Goal: Task Accomplishment & Management: Complete application form

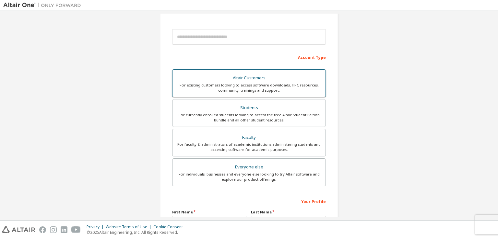
scroll to position [69, 0]
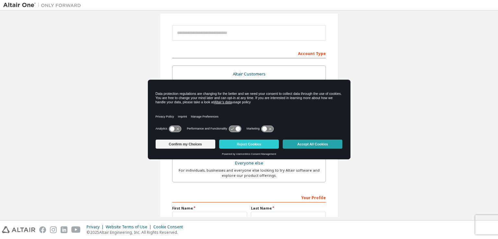
click at [321, 147] on button "Accept All Cookies" at bounding box center [313, 144] width 60 height 9
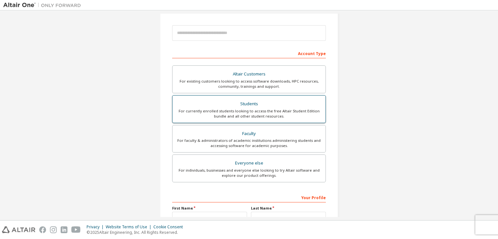
click at [275, 107] on div "Students" at bounding box center [248, 103] width 145 height 9
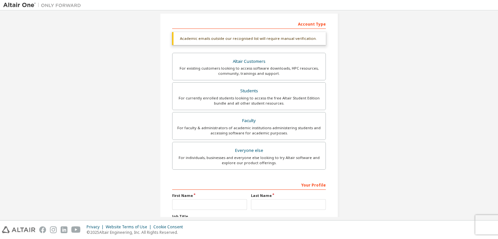
scroll to position [155, 0]
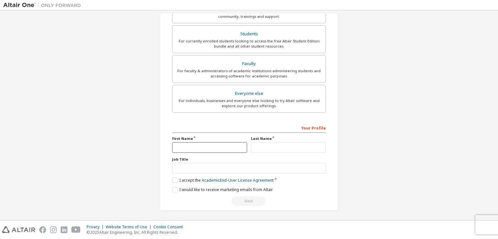
click at [197, 145] on input "text" at bounding box center [209, 147] width 75 height 11
type input "*******"
click at [277, 142] on input "text" at bounding box center [288, 147] width 75 height 11
type input "********"
click at [119, 184] on div "Create an Altair One Account For Free Trials, Licenses, Downloads, Learning & D…" at bounding box center [248, 38] width 491 height 360
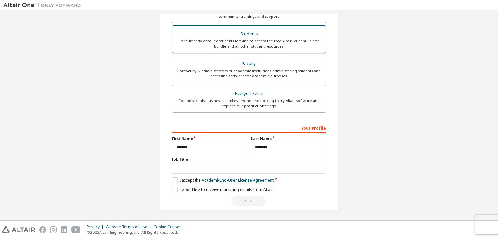
click at [242, 39] on div "For currently enrolled students looking to access the free Altair Student Editi…" at bounding box center [248, 44] width 145 height 10
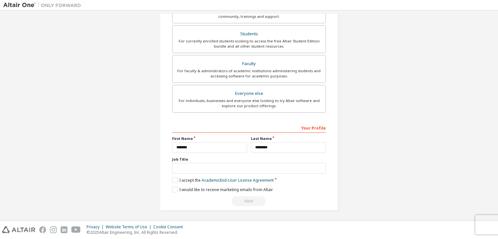
click at [185, 173] on div "Your Profile First Name ******* Last Name ******** Job Title Please provide Sta…" at bounding box center [249, 164] width 154 height 84
click at [182, 168] on input "text" at bounding box center [249, 168] width 154 height 11
type input "*******"
click at [170, 181] on div "Create an Altair One Account For Free Trials, Licenses, Downloads, Learning & D…" at bounding box center [249, 38] width 178 height 344
click at [173, 179] on label "I accept the Academic End-User License Agreement" at bounding box center [222, 181] width 101 height 6
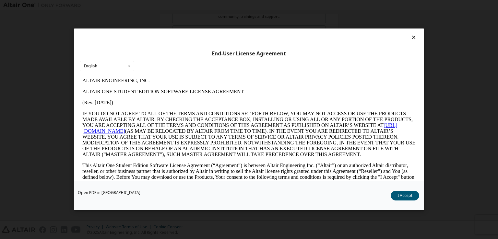
scroll to position [0, 0]
click at [403, 194] on button "I Accept" at bounding box center [404, 196] width 29 height 10
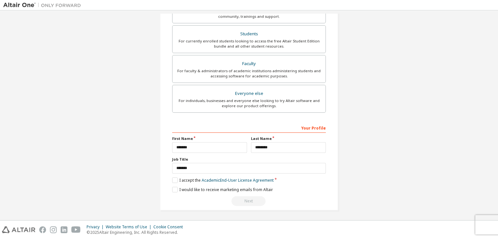
scroll to position [148, 0]
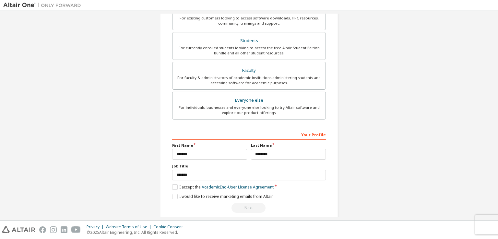
click at [244, 204] on div "Next" at bounding box center [249, 208] width 154 height 10
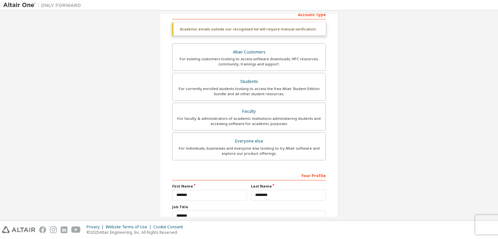
scroll to position [155, 0]
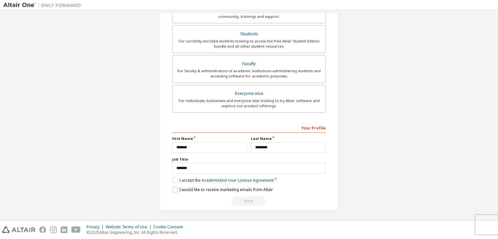
click at [174, 191] on label "I would like to receive marketing emails from Altair" at bounding box center [222, 190] width 101 height 6
click at [246, 202] on div "Next" at bounding box center [249, 201] width 154 height 10
click at [173, 188] on label "I would like to receive marketing emails from Altair" at bounding box center [222, 190] width 101 height 6
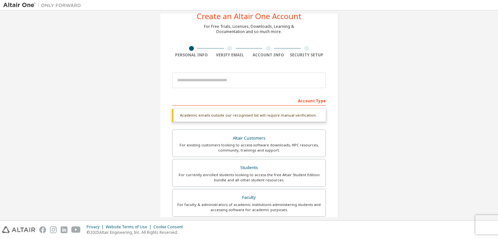
scroll to position [11, 0]
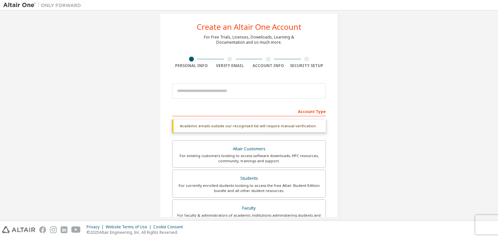
click at [309, 111] on div "Account Type" at bounding box center [249, 111] width 154 height 10
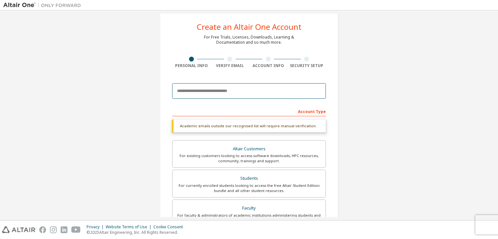
click at [215, 87] on input "email" at bounding box center [249, 91] width 154 height 16
type input "**********"
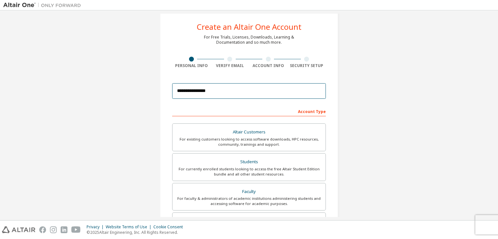
scroll to position [138, 0]
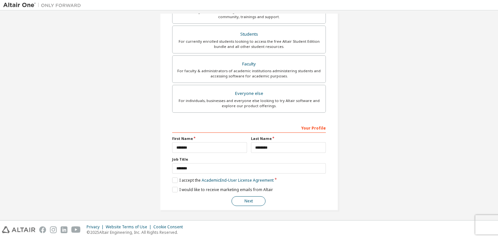
click at [259, 201] on button "Next" at bounding box center [248, 201] width 34 height 10
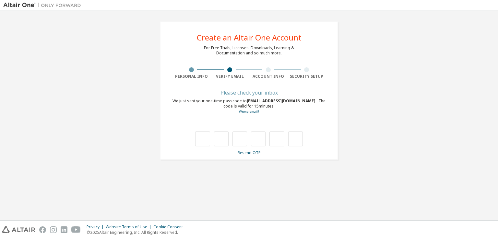
scroll to position [0, 0]
type input "*"
click at [198, 140] on input "*" at bounding box center [202, 139] width 15 height 15
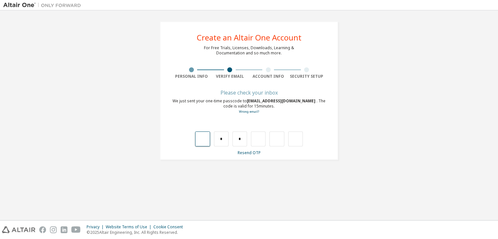
type input "*"
click at [224, 136] on input "text" at bounding box center [221, 139] width 15 height 15
type input "*"
click at [240, 140] on input "text" at bounding box center [239, 139] width 15 height 15
type input "*"
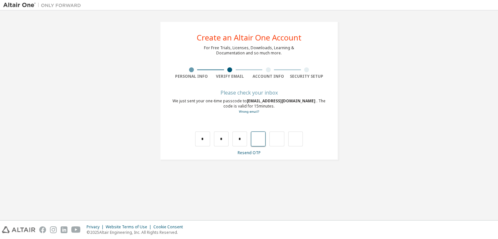
type input "*"
